Goal: Register for event/course

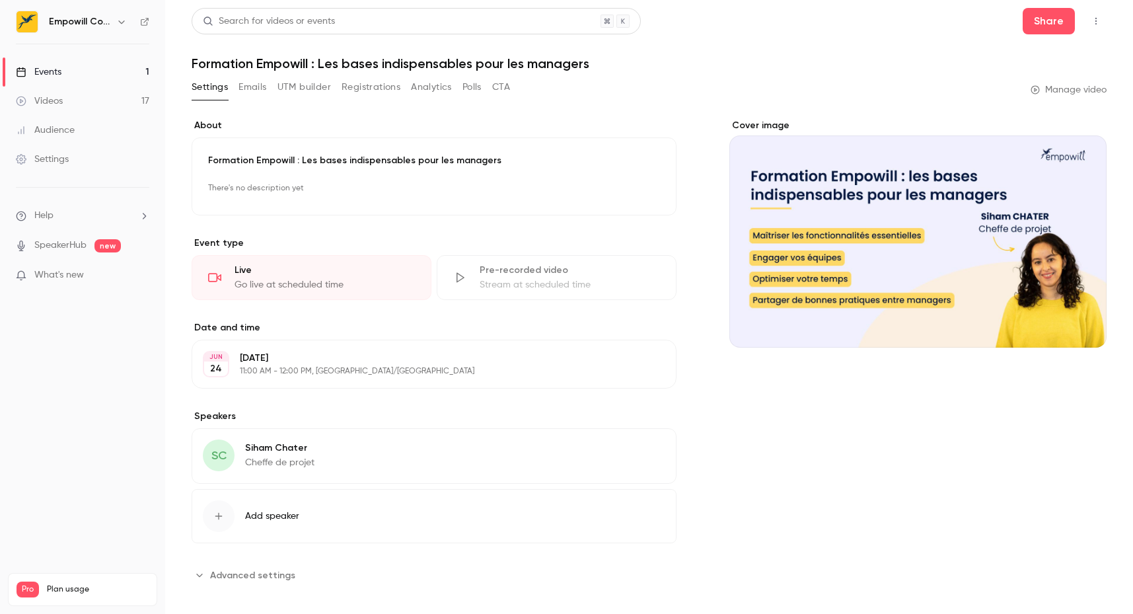
click at [50, 63] on link "Events 1" at bounding box center [82, 71] width 165 height 29
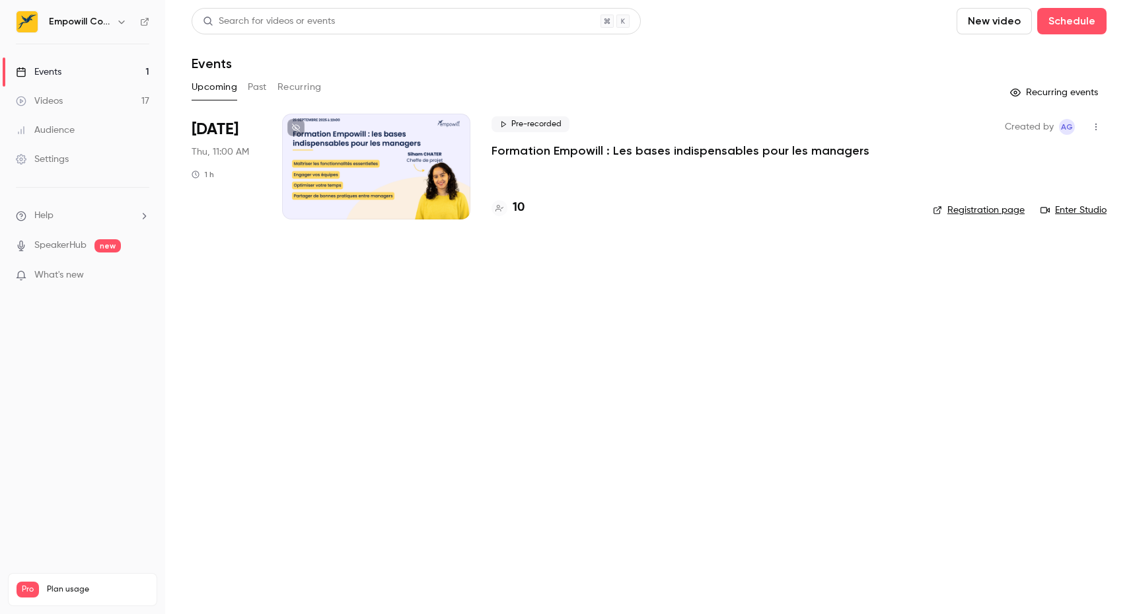
click at [793, 153] on p "Formation Empowill : Les bases indispensables pour les managers" at bounding box center [680, 151] width 378 height 16
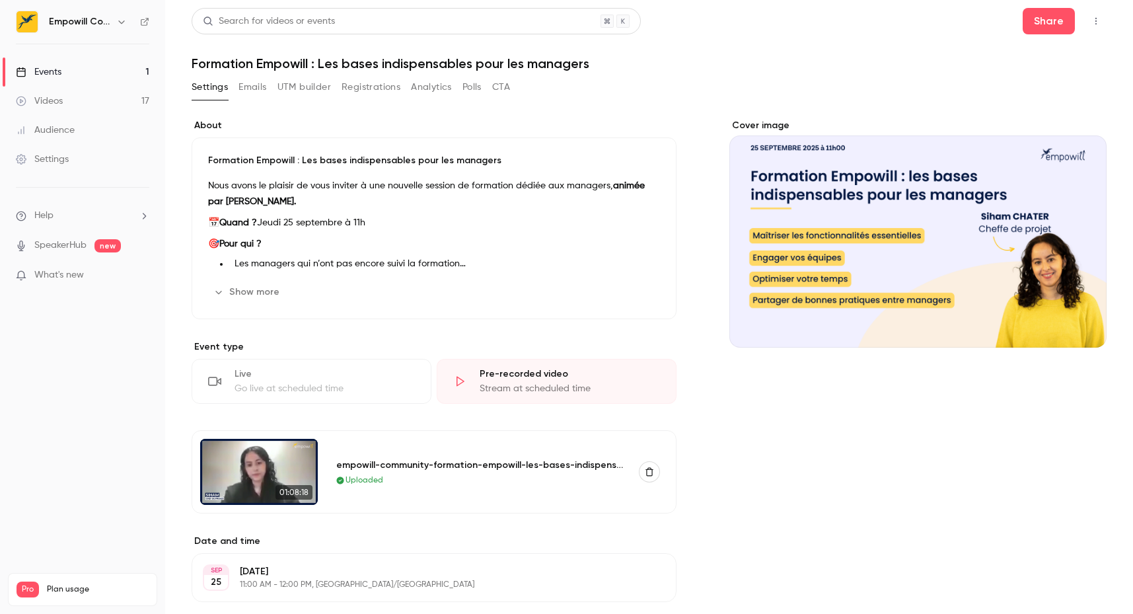
click at [100, 74] on link "Events 1" at bounding box center [82, 71] width 165 height 29
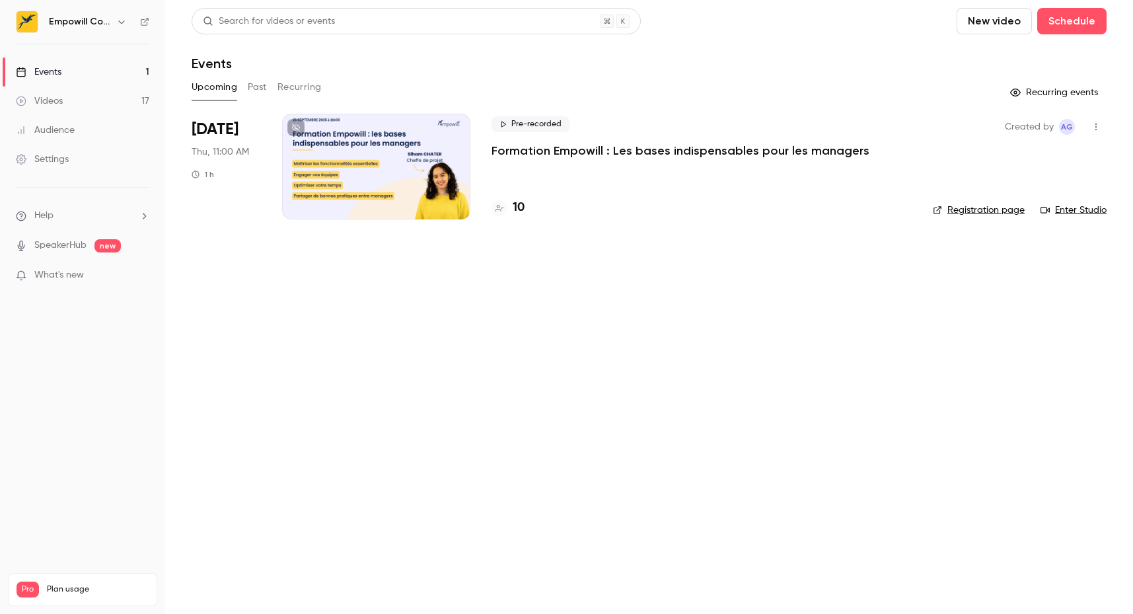
click at [1080, 207] on link "Enter Studio" at bounding box center [1073, 209] width 66 height 13
click at [1085, 212] on link "Enter Studio" at bounding box center [1073, 209] width 66 height 13
click at [1091, 207] on link "Enter Studio" at bounding box center [1073, 209] width 66 height 13
